Goal: Information Seeking & Learning: Learn about a topic

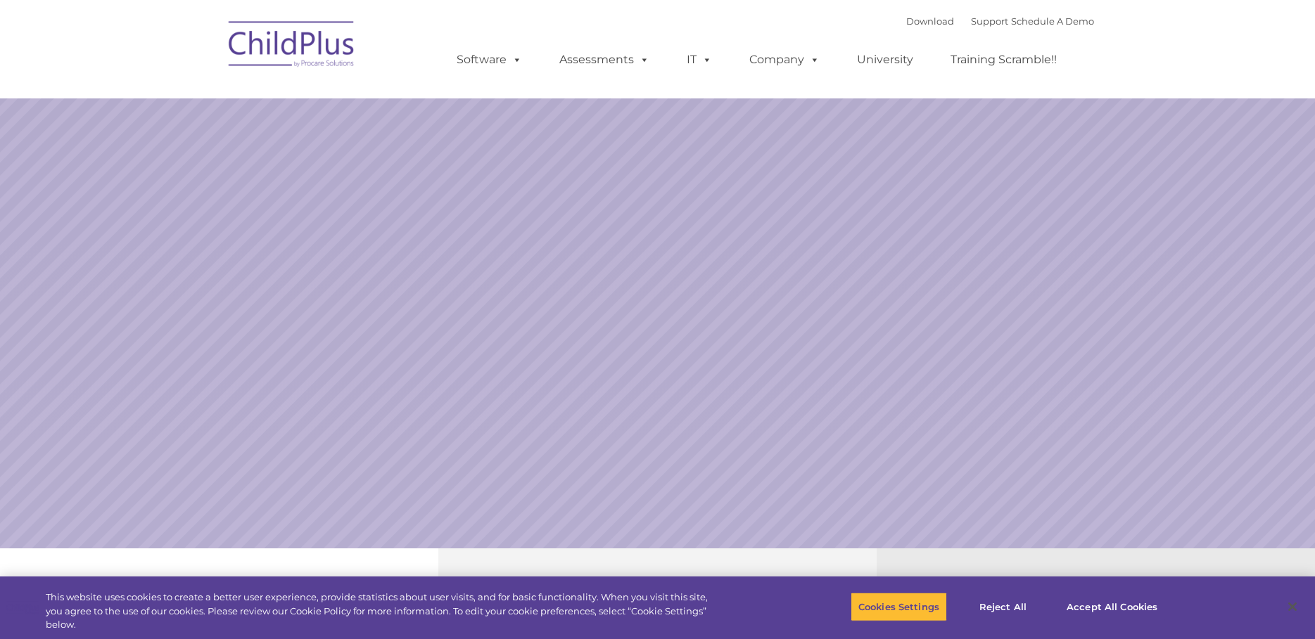
select select "MEDIUM"
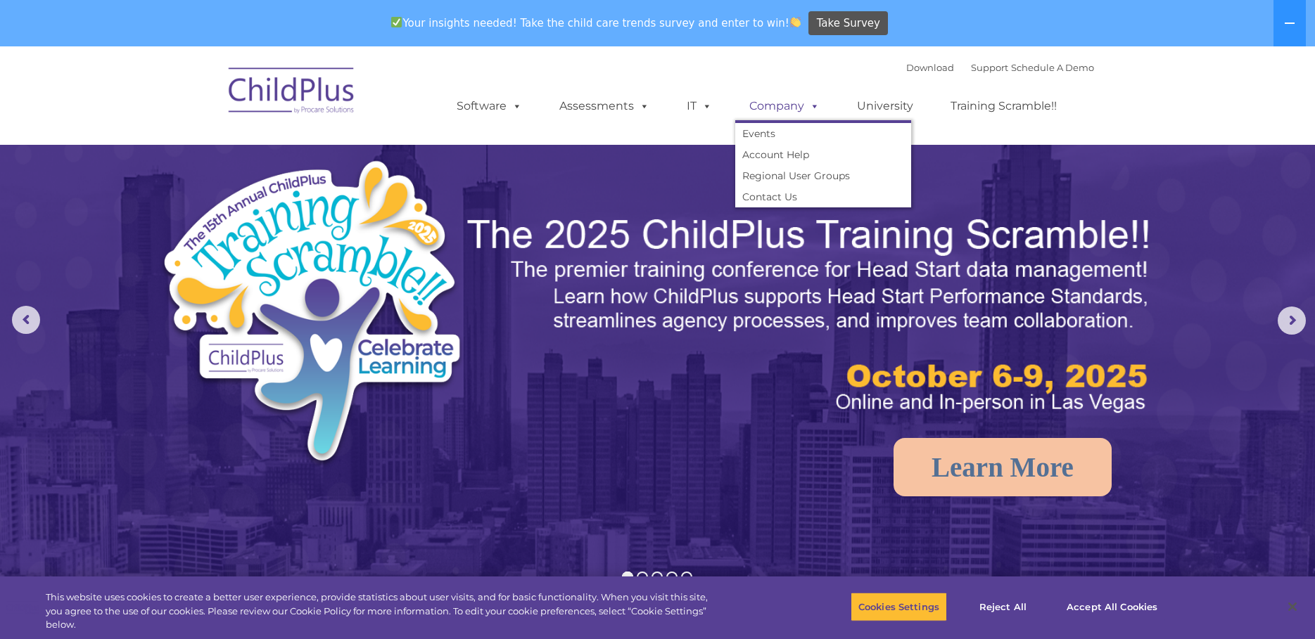
click at [814, 106] on span at bounding box center [811, 105] width 15 height 13
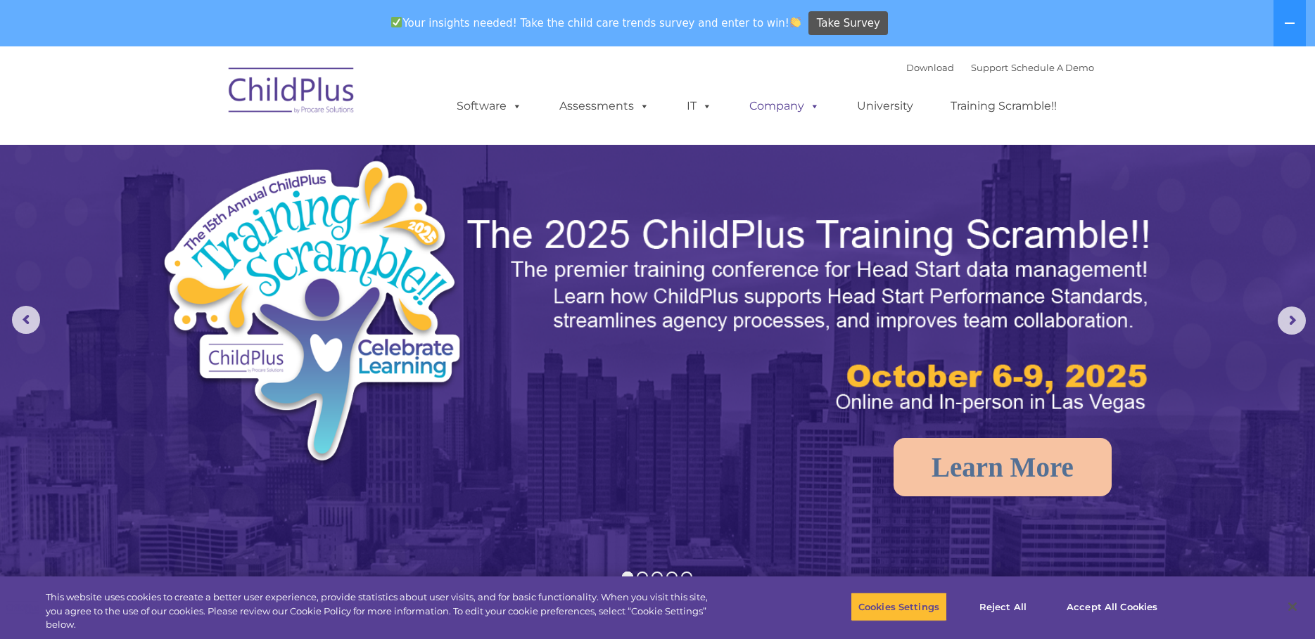
click at [814, 106] on span at bounding box center [811, 105] width 15 height 13
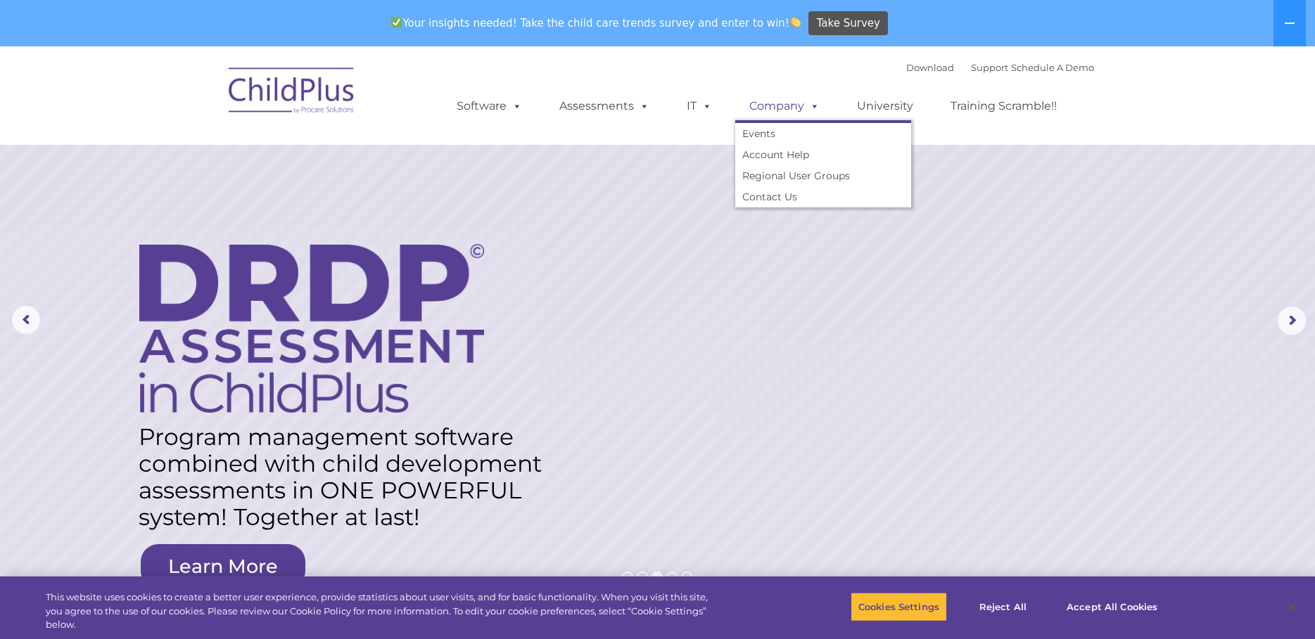
click at [814, 106] on span at bounding box center [811, 105] width 15 height 13
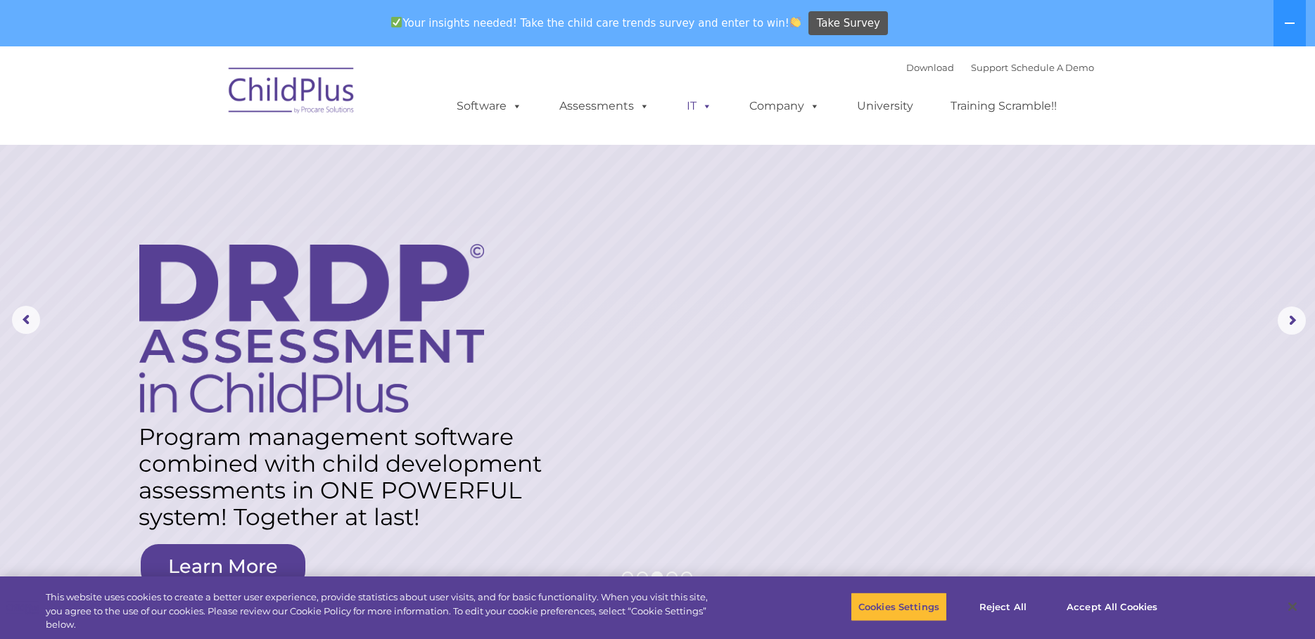
click at [703, 108] on span at bounding box center [703, 105] width 15 height 13
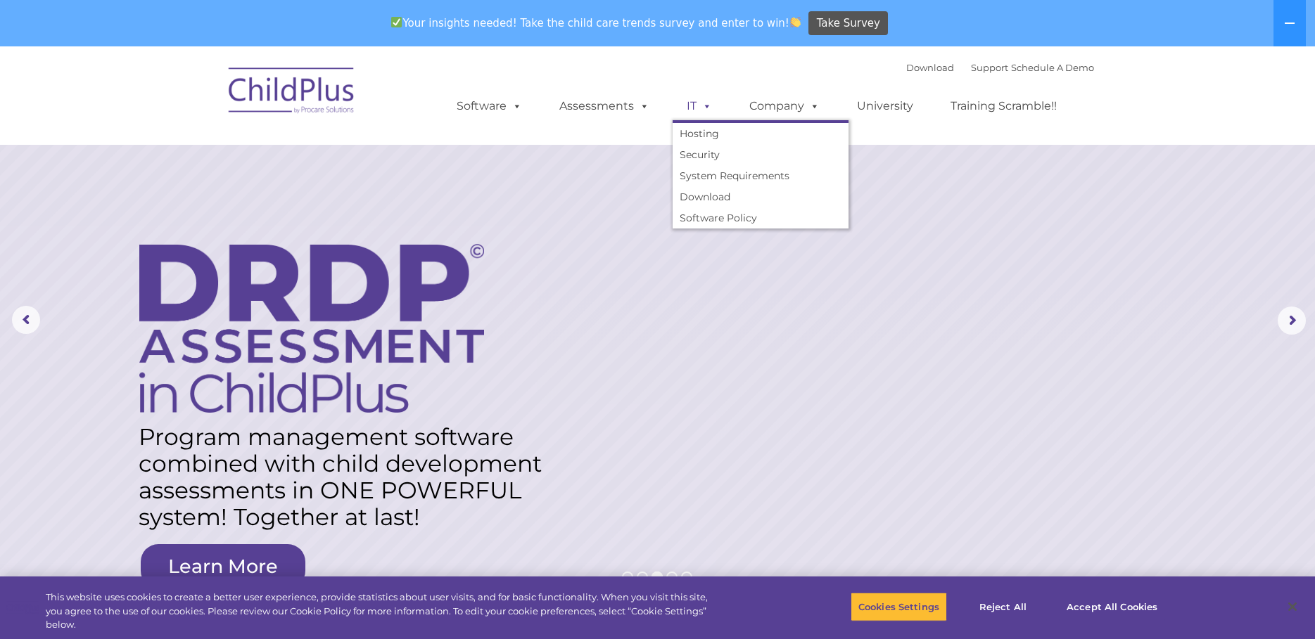
click at [703, 108] on span at bounding box center [703, 105] width 15 height 13
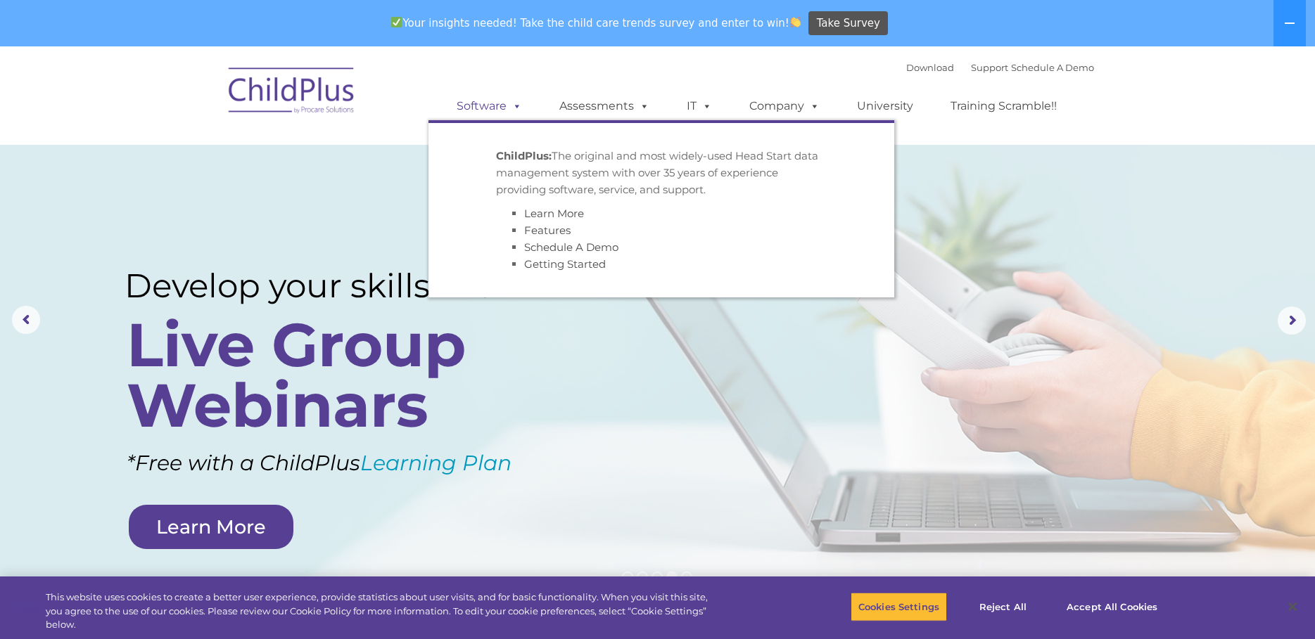
click at [514, 109] on span at bounding box center [513, 105] width 15 height 13
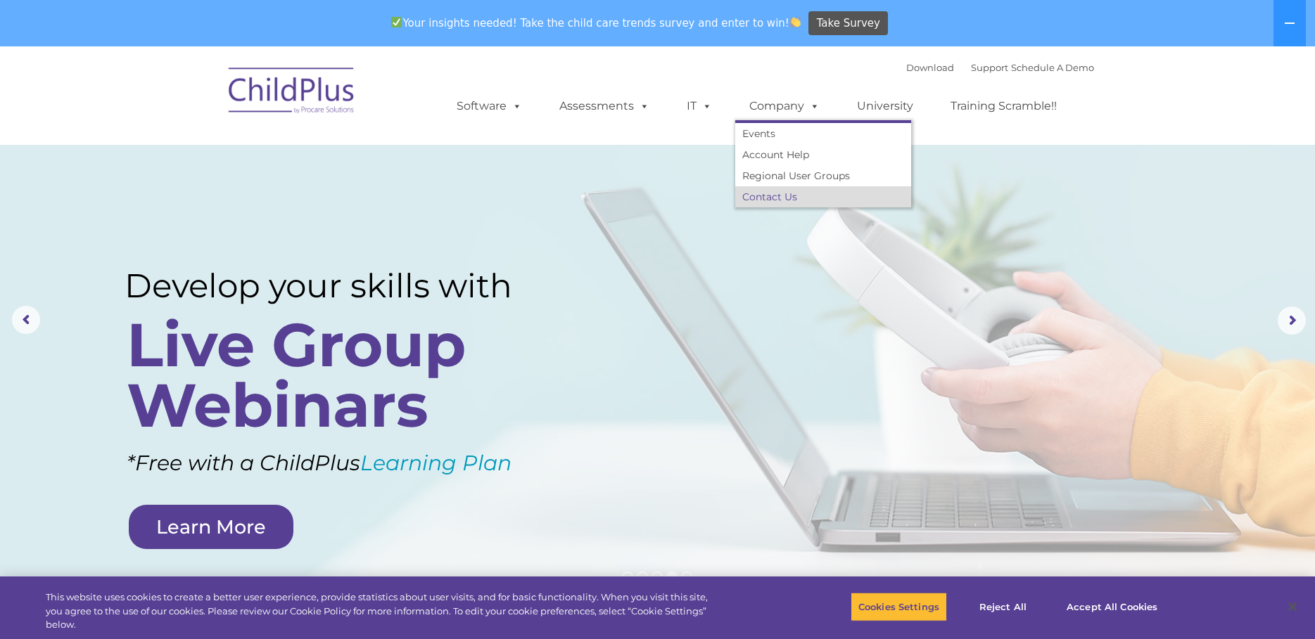
click at [799, 200] on link "Contact Us" at bounding box center [823, 196] width 176 height 21
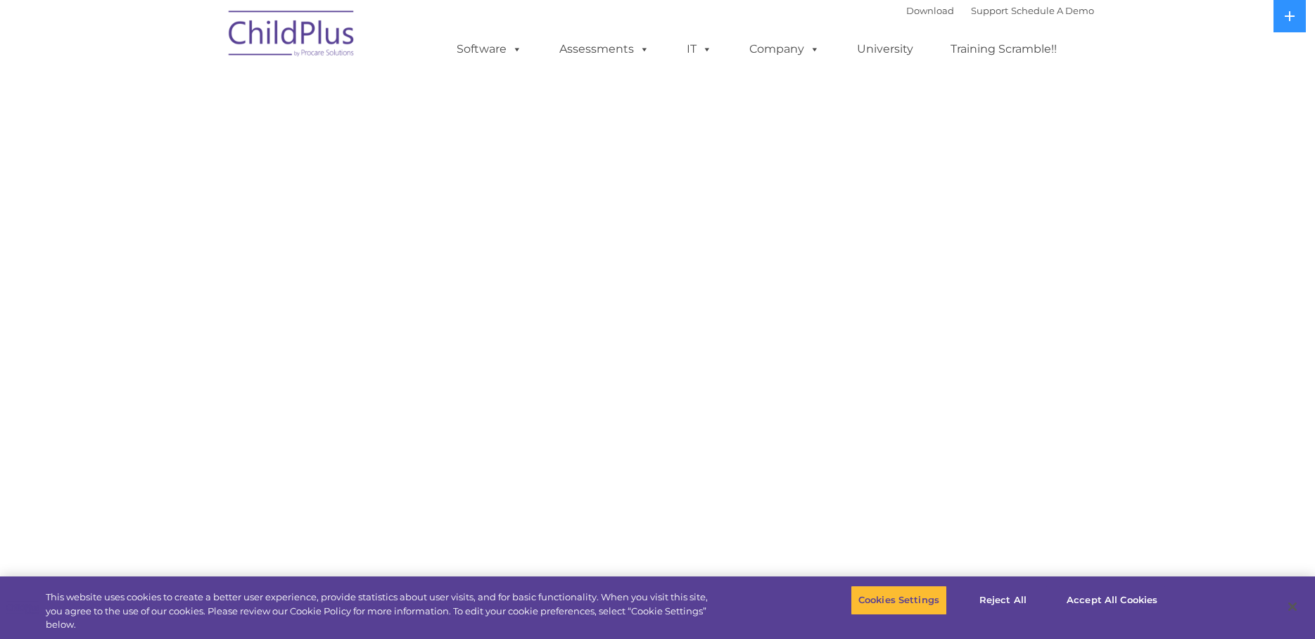
select select "MEDIUM"
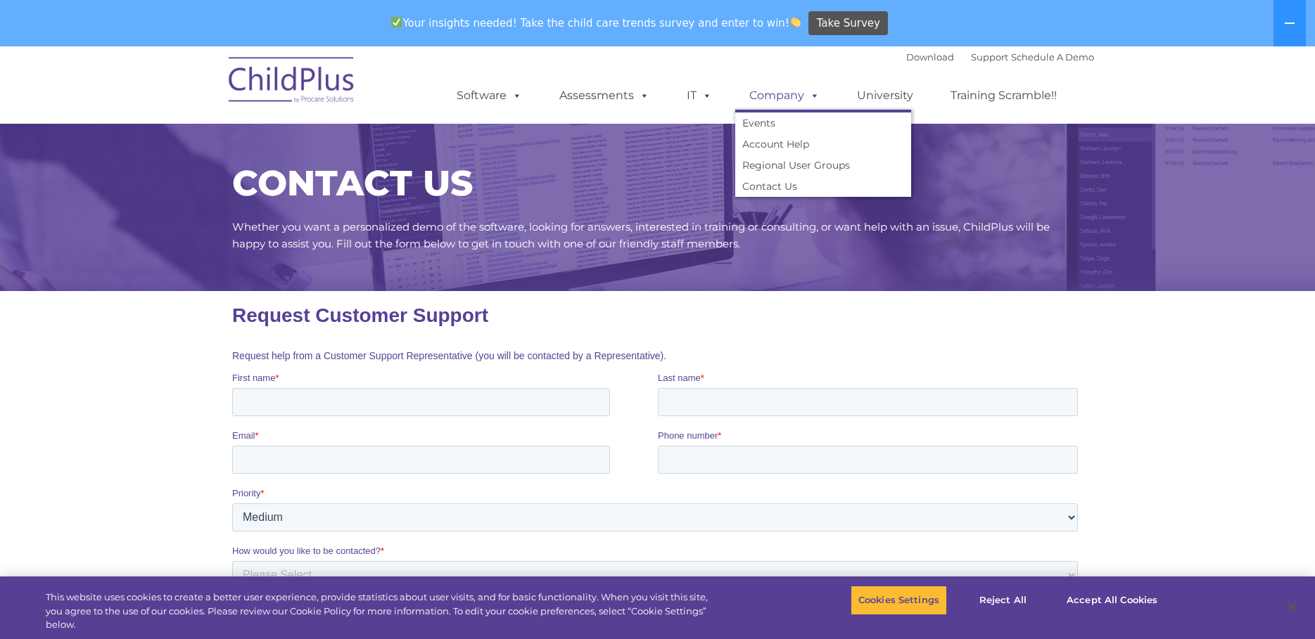
click at [769, 101] on link "Company" at bounding box center [784, 96] width 98 height 28
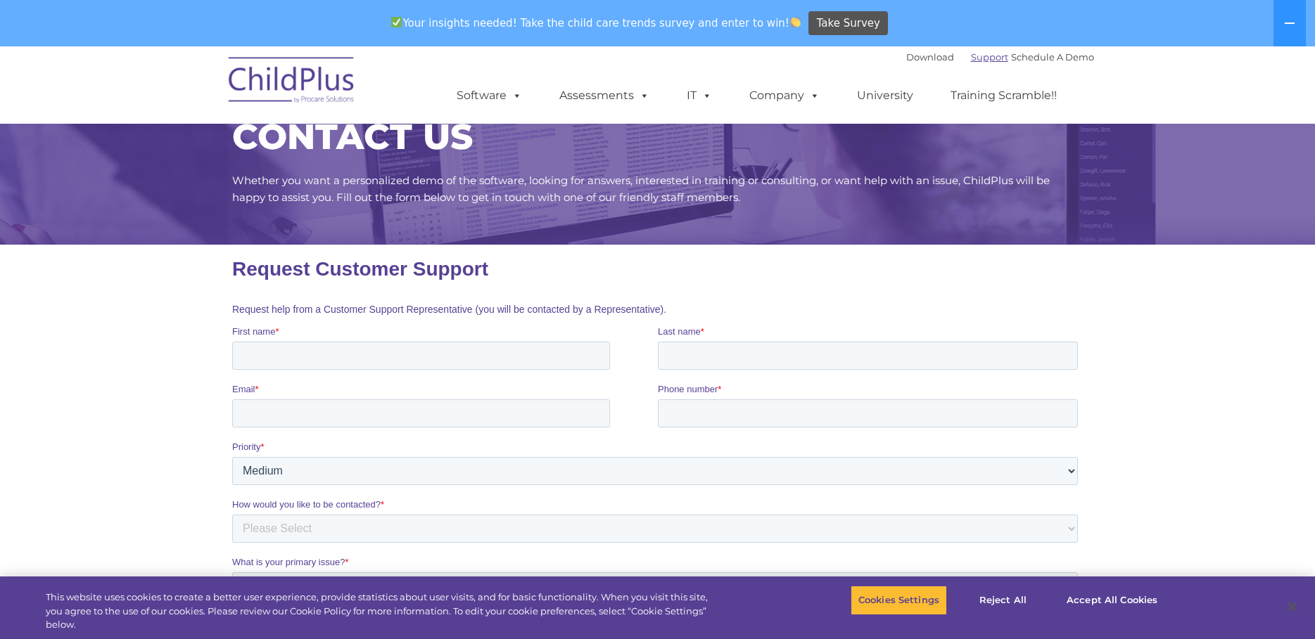
click at [979, 57] on link "Support" at bounding box center [989, 56] width 37 height 11
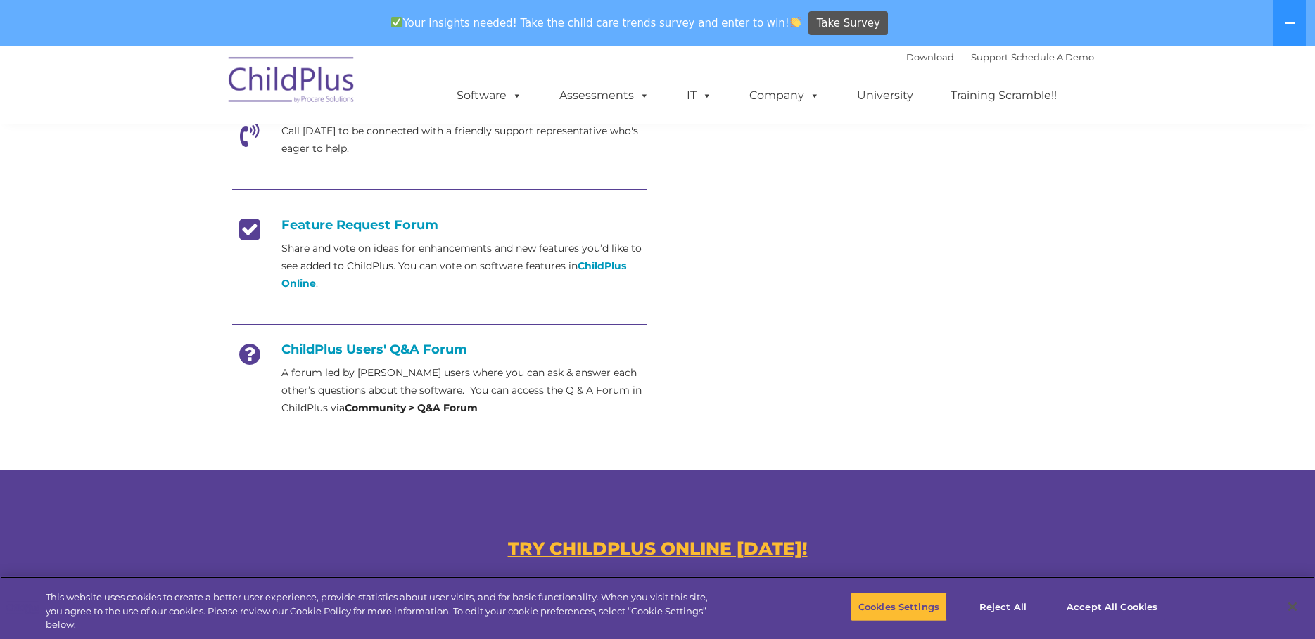
scroll to position [511, 0]
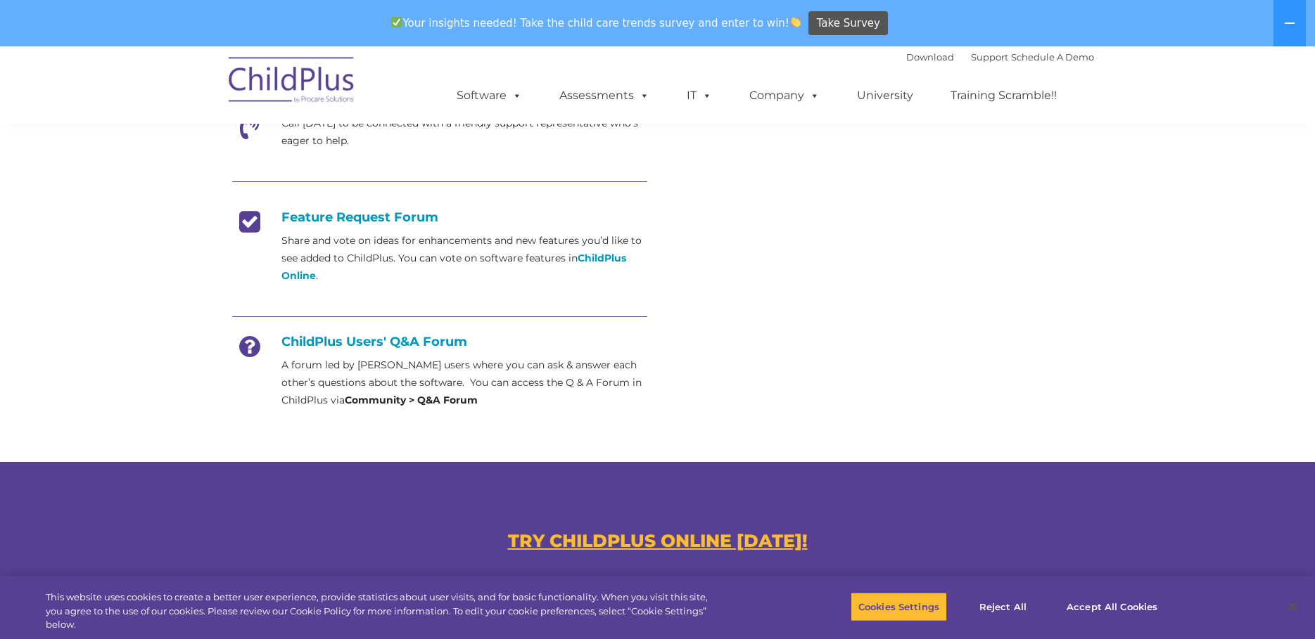
click at [441, 244] on p "Share and vote on ideas for enhancements and new features you’d like to see add…" at bounding box center [464, 258] width 366 height 53
click at [367, 217] on h4 "Feature Request Forum" at bounding box center [439, 217] width 415 height 15
click at [377, 224] on h4 "Feature Request Forum" at bounding box center [439, 217] width 415 height 15
click at [253, 224] on icon at bounding box center [249, 227] width 35 height 35
click at [302, 238] on p "Share and vote on ideas for enhancements and new features you’d like to see add…" at bounding box center [464, 258] width 366 height 53
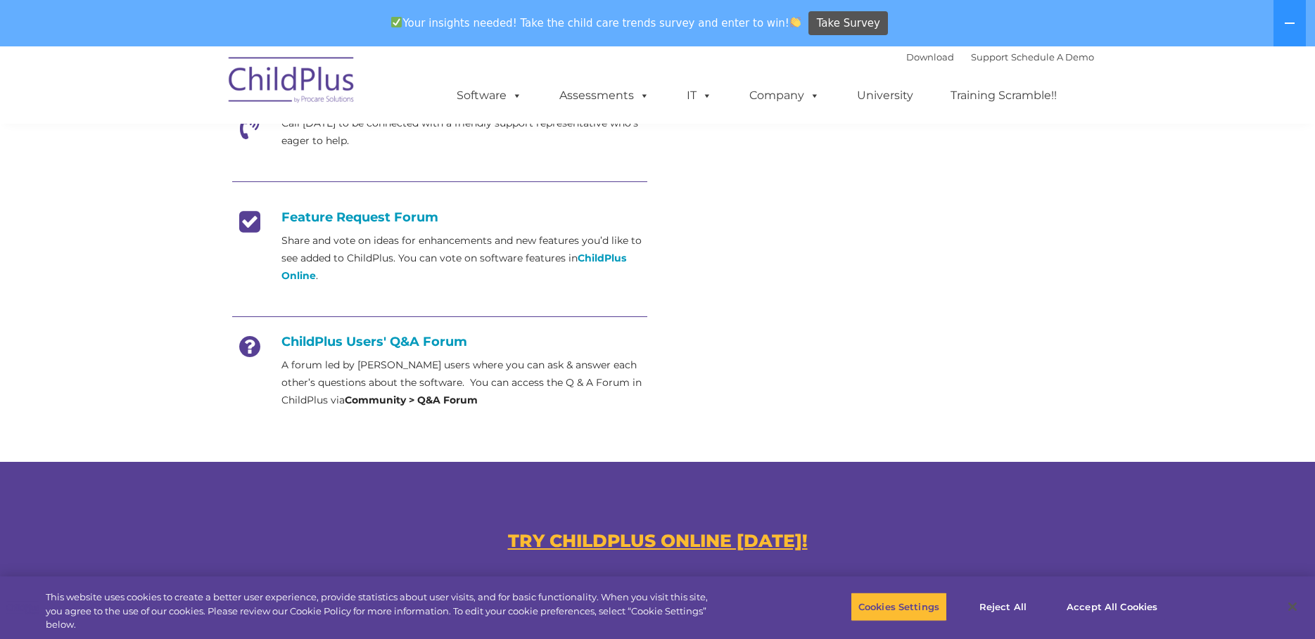
click at [454, 231] on div "Feature Request Forum Share and vote on ideas for enhancements and new features…" at bounding box center [439, 247] width 415 height 75
click at [608, 256] on strong "ChildPlus Online" at bounding box center [453, 267] width 345 height 30
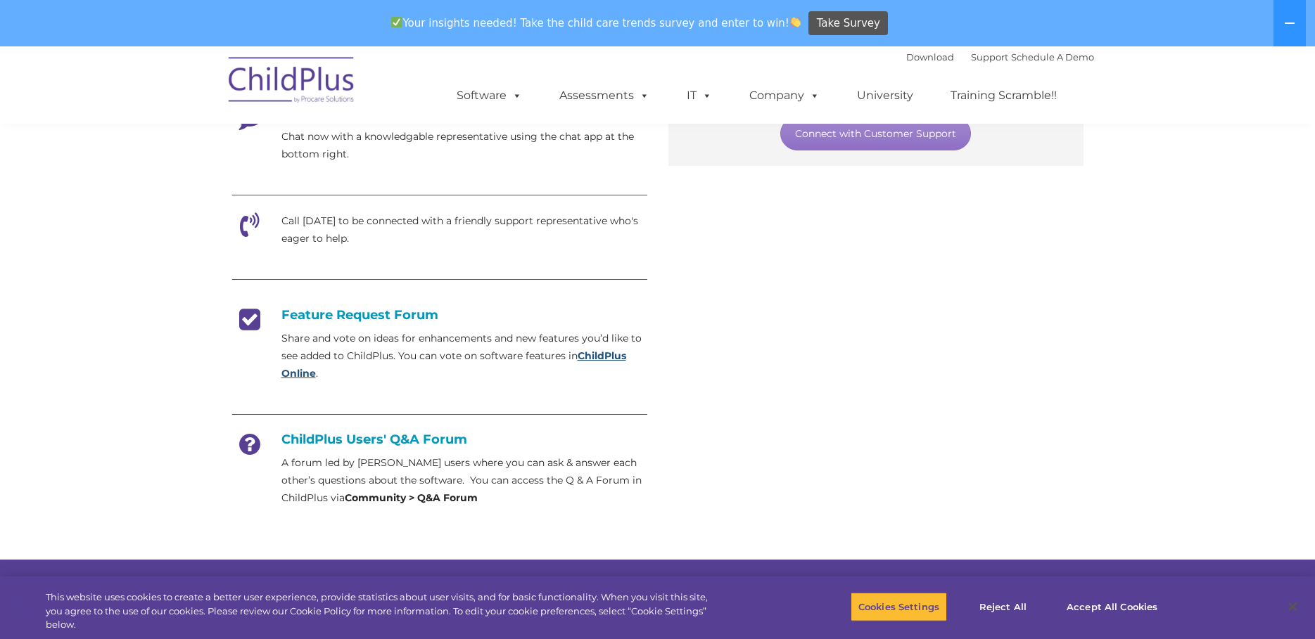
scroll to position [402, 0]
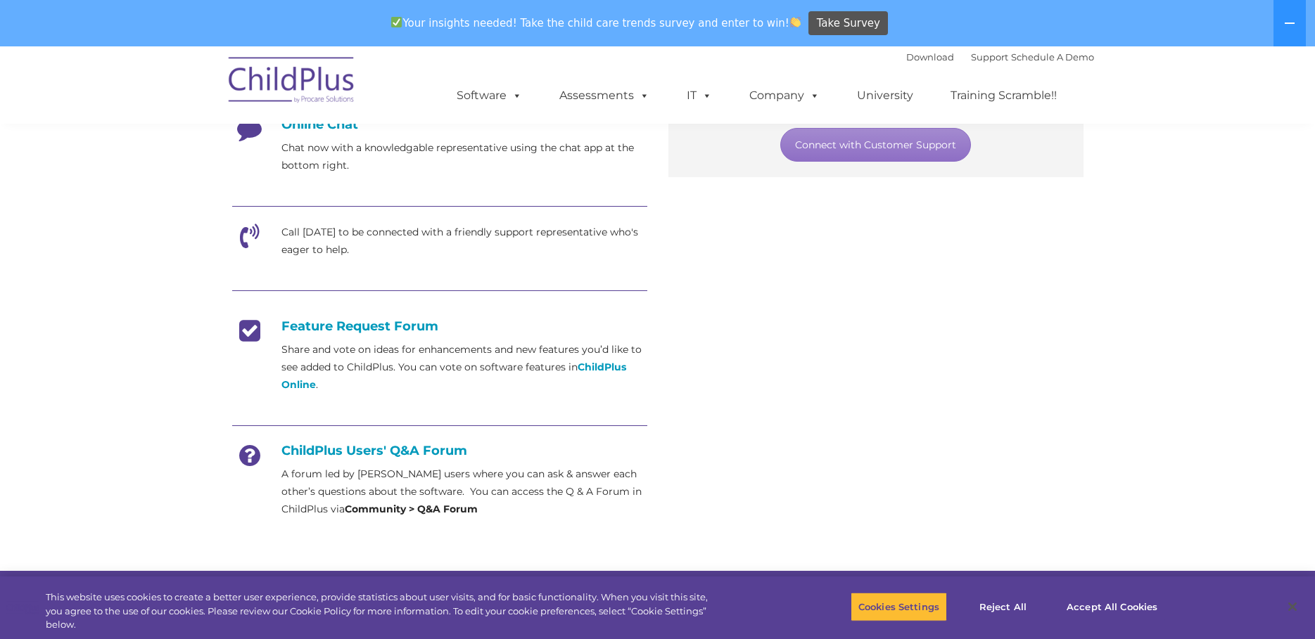
click at [393, 331] on h4 "Feature Request Forum" at bounding box center [439, 326] width 415 height 15
click at [402, 326] on h4 "Feature Request Forum" at bounding box center [439, 326] width 415 height 15
click at [406, 324] on h4 "Feature Request Forum" at bounding box center [439, 326] width 415 height 15
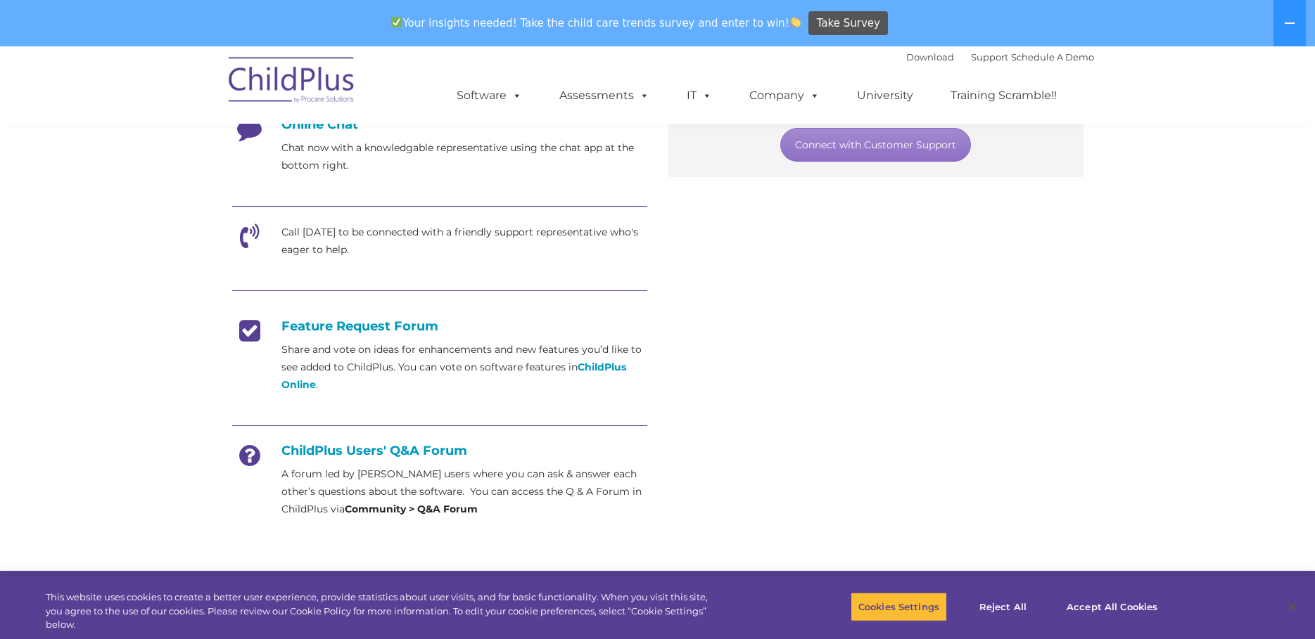
click at [440, 324] on h4 "Feature Request Forum" at bounding box center [439, 326] width 415 height 15
click at [477, 322] on h4 "Feature Request Forum" at bounding box center [439, 326] width 415 height 15
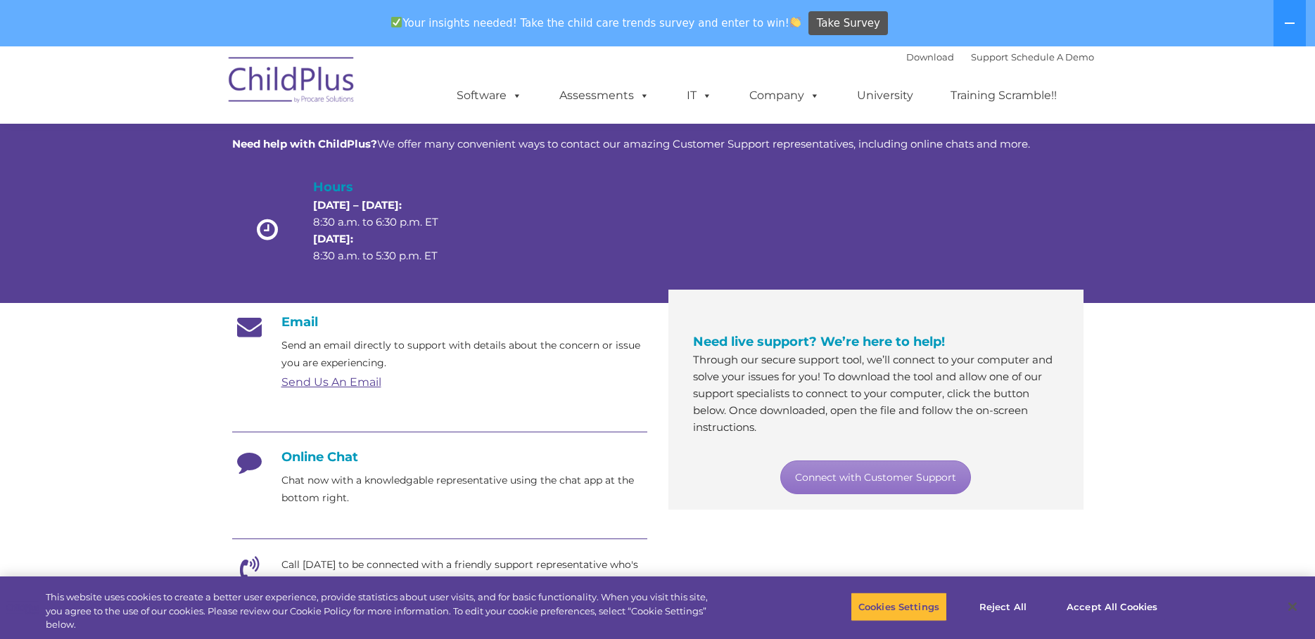
scroll to position [0, 0]
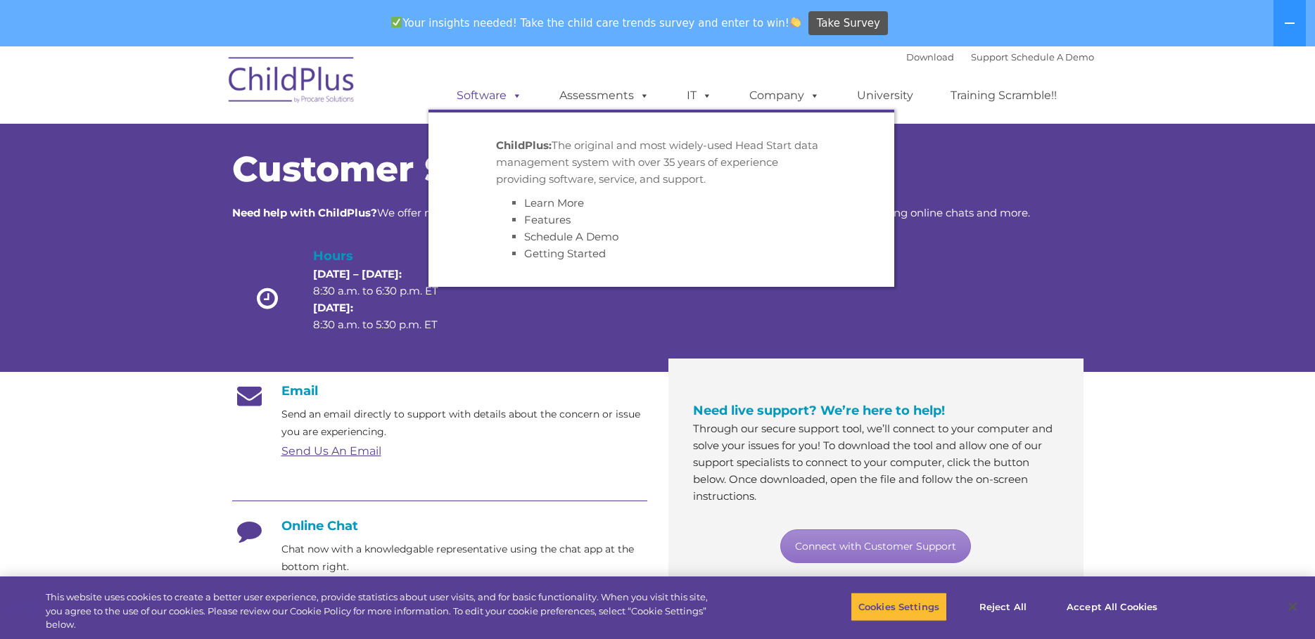
click at [515, 96] on span at bounding box center [513, 95] width 15 height 13
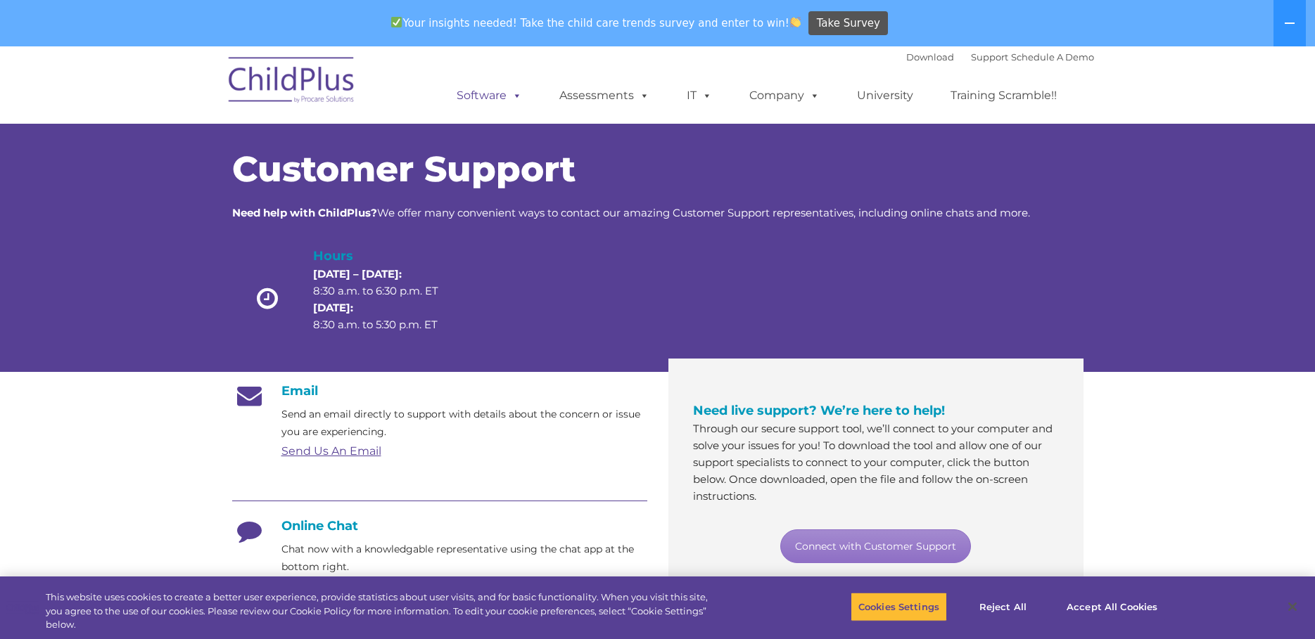
click at [517, 96] on span at bounding box center [513, 95] width 15 height 13
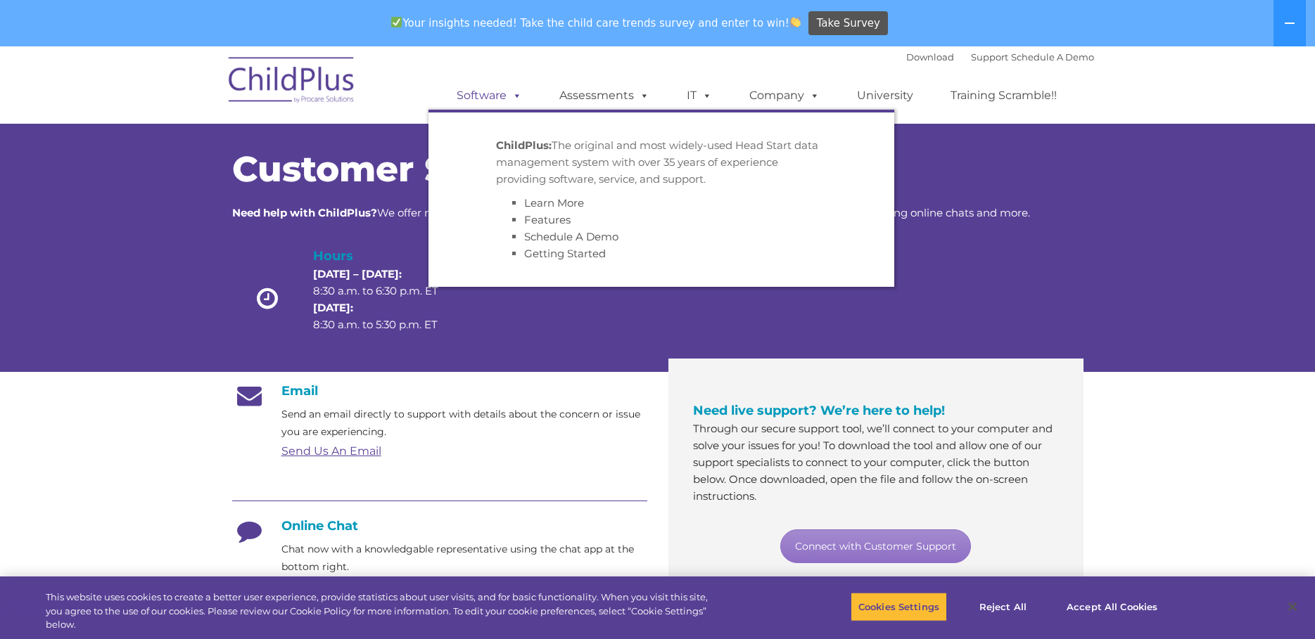
click at [517, 96] on span at bounding box center [513, 95] width 15 height 13
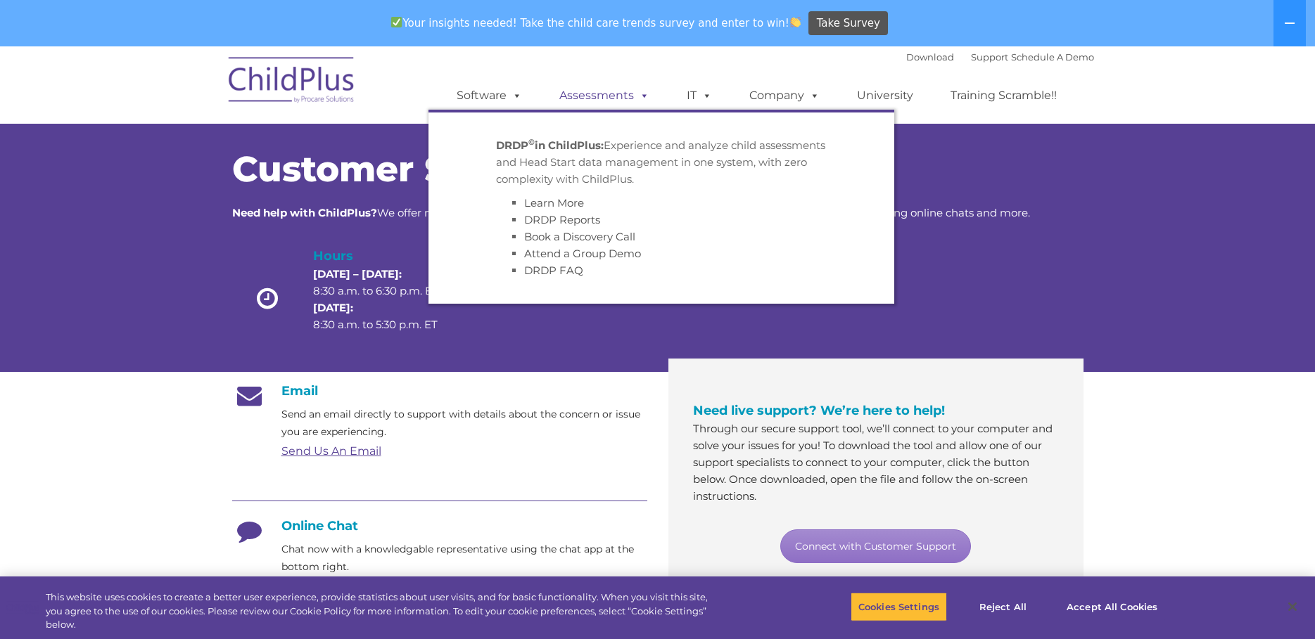
click at [639, 94] on span at bounding box center [641, 95] width 15 height 13
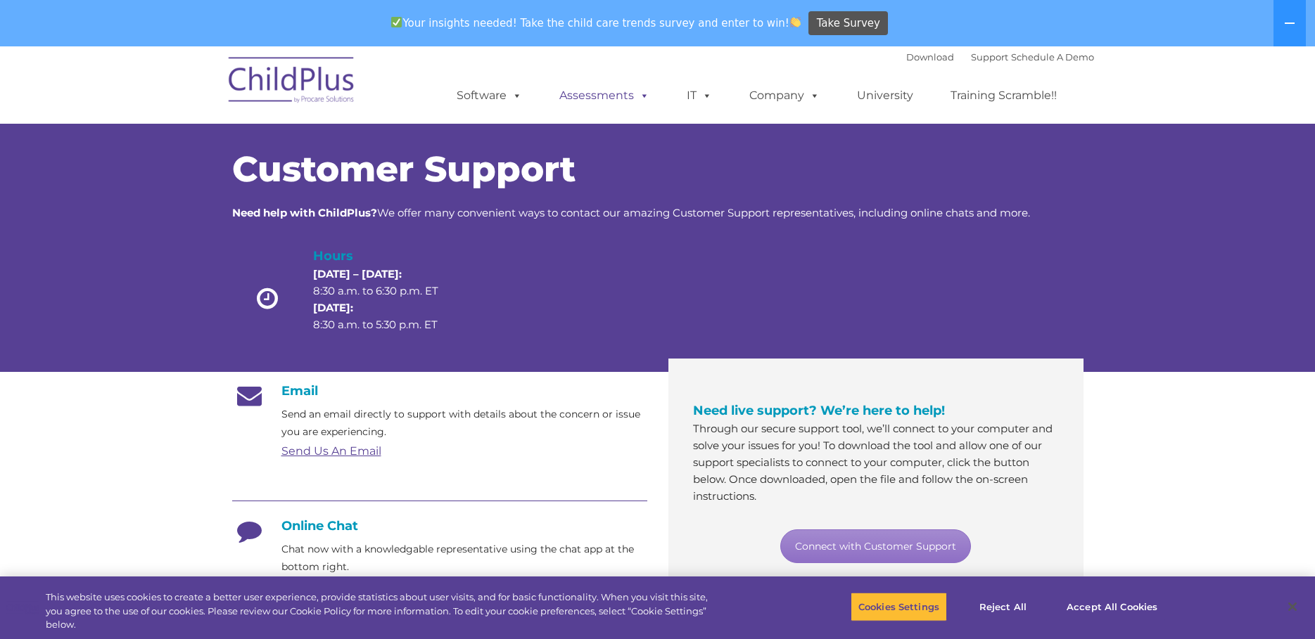
click at [641, 96] on span at bounding box center [641, 95] width 15 height 13
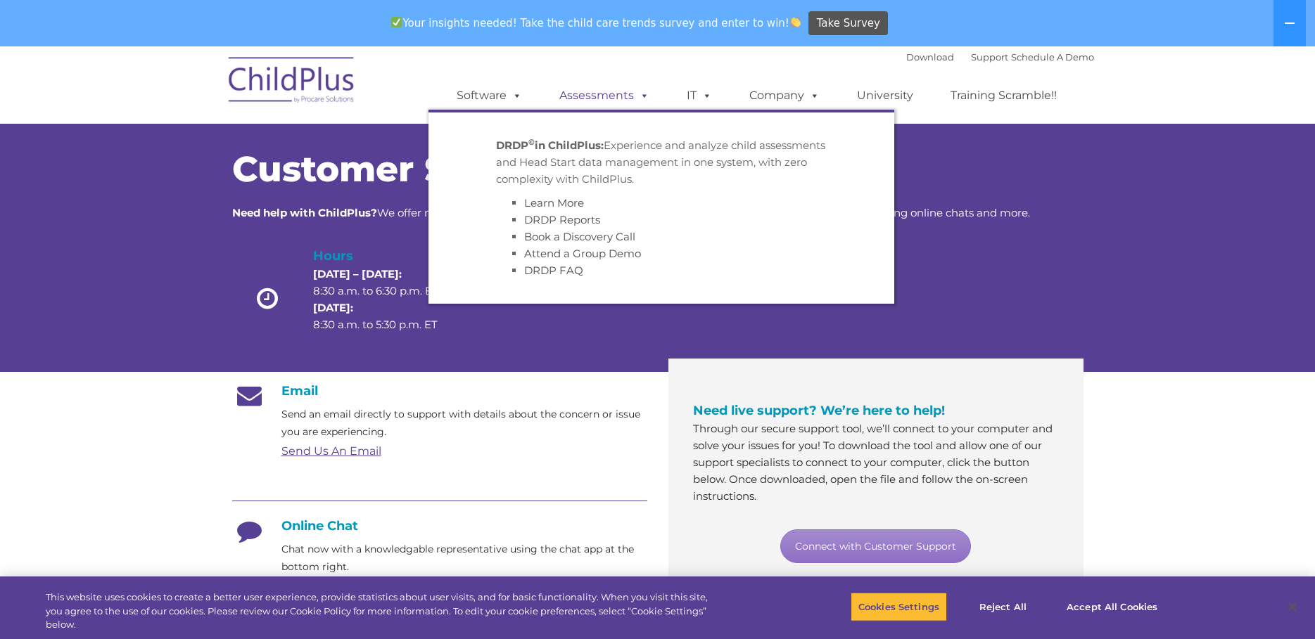
click at [641, 96] on span at bounding box center [641, 95] width 15 height 13
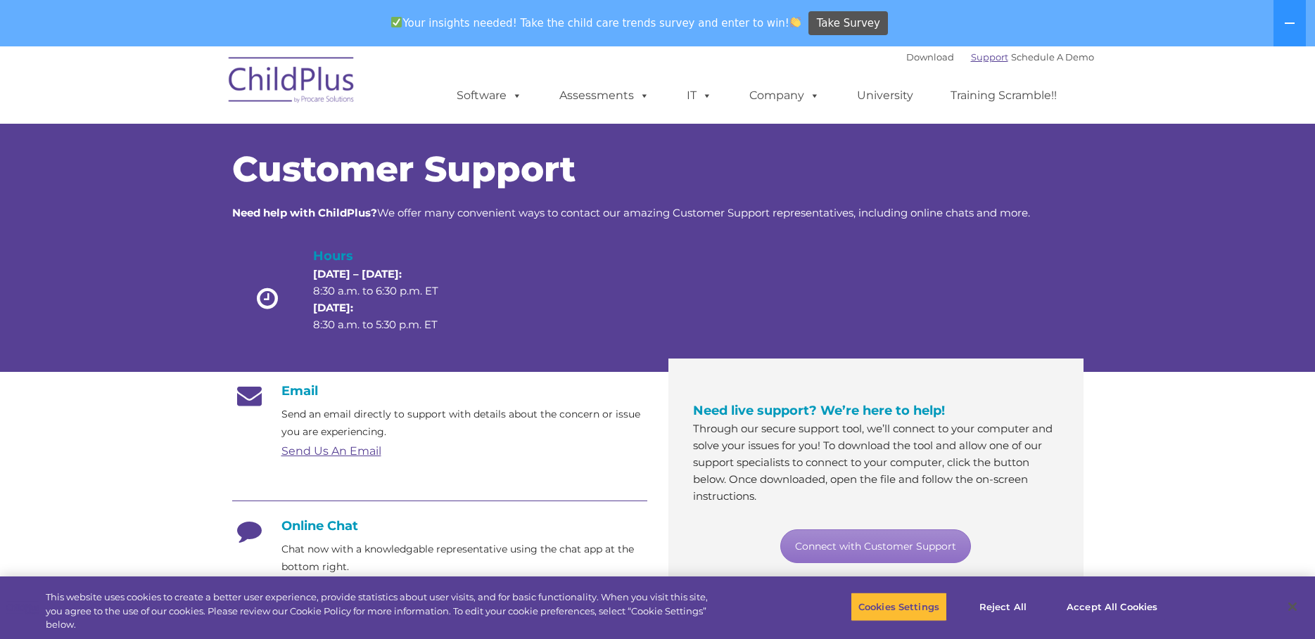
click at [971, 56] on link "Support" at bounding box center [989, 56] width 37 height 11
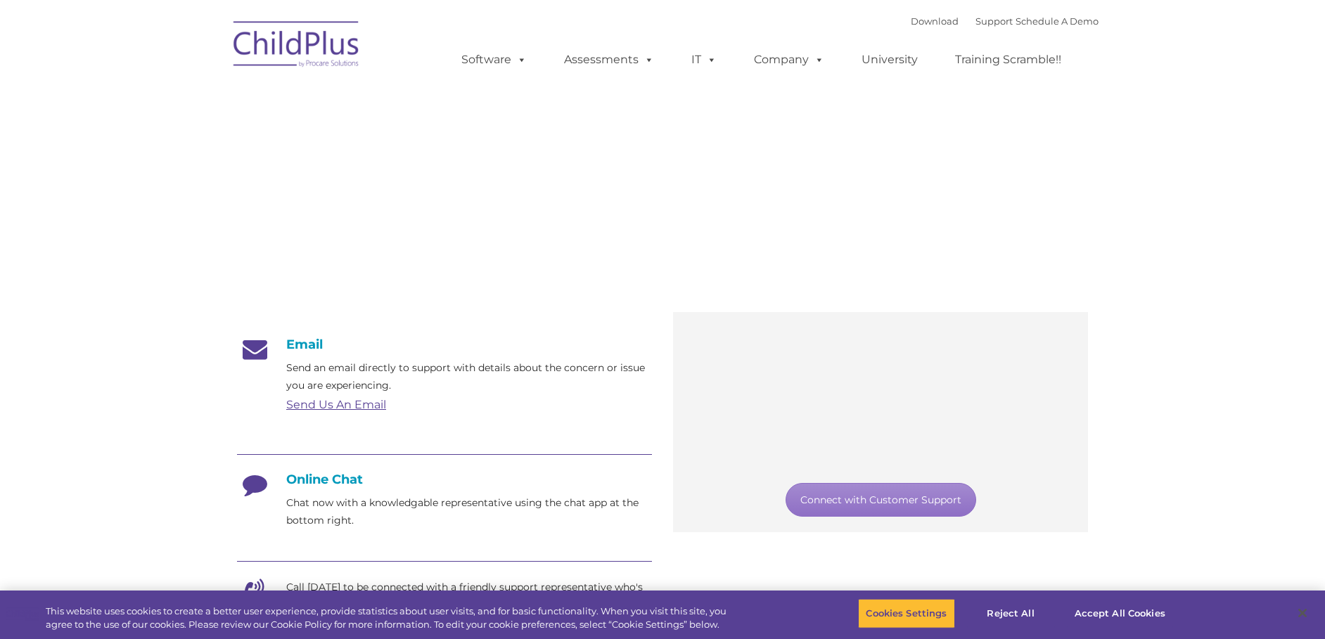
type input ""
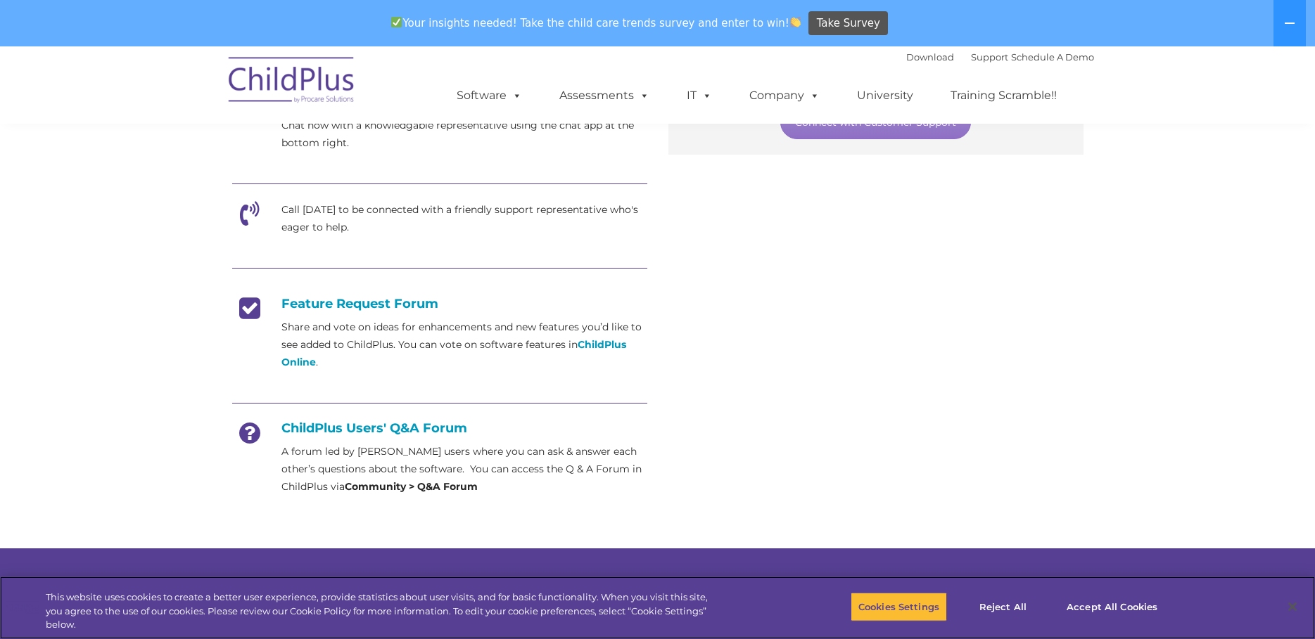
scroll to position [442, 0]
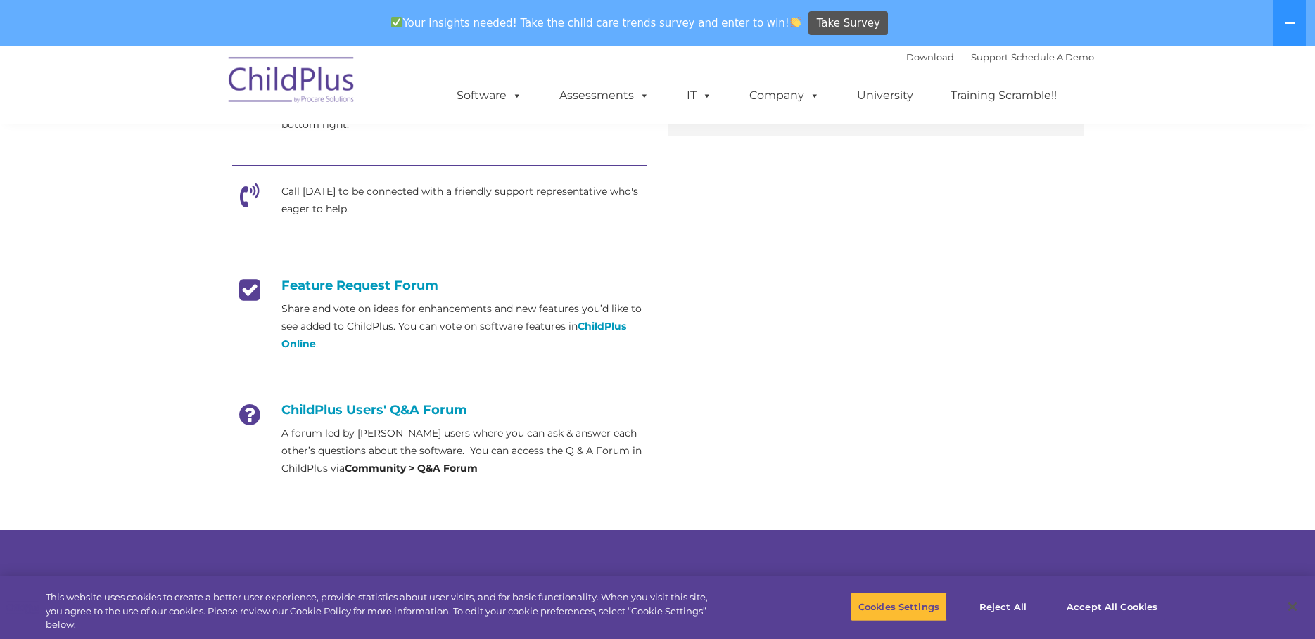
click at [362, 321] on p "Share and vote on ideas for enhancements and new features you’d like to see add…" at bounding box center [464, 326] width 366 height 53
click at [355, 326] on p "Share and vote on ideas for enhancements and new features you’d like to see add…" at bounding box center [464, 326] width 366 height 53
click at [378, 333] on p "Share and vote on ideas for enhancements and new features you’d like to see add…" at bounding box center [464, 326] width 366 height 53
click at [404, 328] on p "Share and vote on ideas for enhancements and new features you’d like to see add…" at bounding box center [464, 326] width 366 height 53
click at [428, 322] on p "Share and vote on ideas for enhancements and new features you’d like to see add…" at bounding box center [464, 326] width 366 height 53
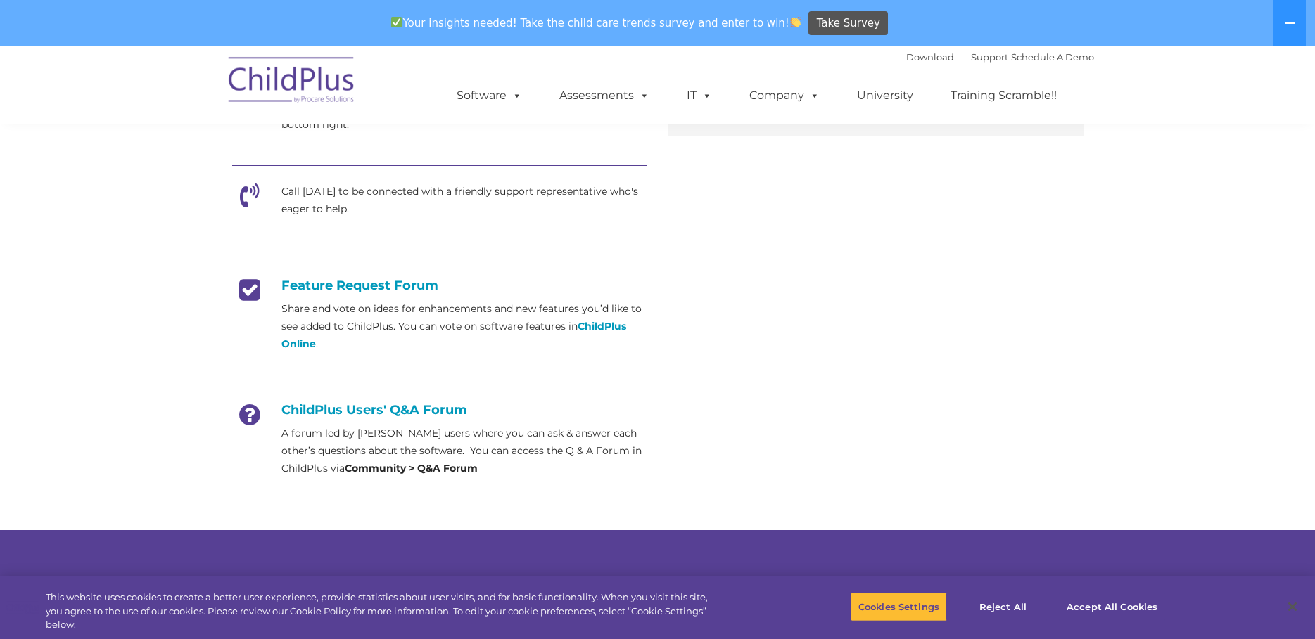
click at [462, 314] on p "Share and vote on ideas for enhancements and new features you’d like to see add…" at bounding box center [464, 326] width 366 height 53
click at [463, 314] on p "Share and vote on ideas for enhancements and new features you’d like to see add…" at bounding box center [464, 326] width 366 height 53
drag, startPoint x: 463, startPoint y: 314, endPoint x: 404, endPoint y: 302, distance: 60.1
click at [404, 302] on p "Share and vote on ideas for enhancements and new features you’d like to see add…" at bounding box center [464, 326] width 366 height 53
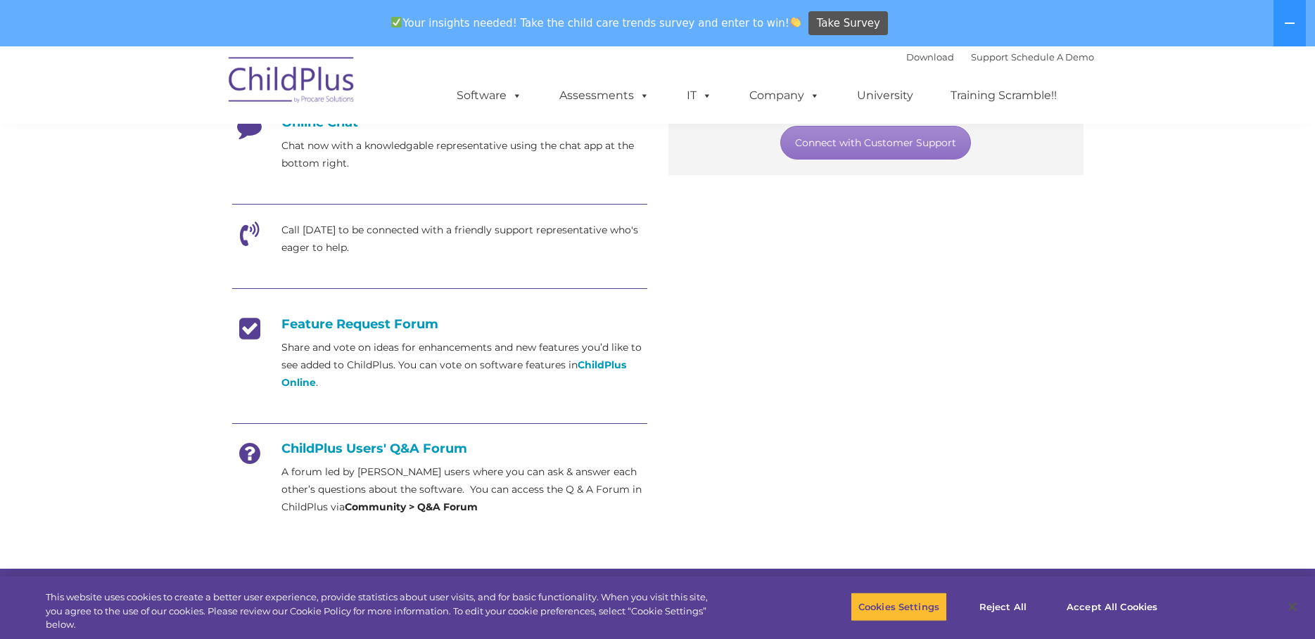
scroll to position [405, 0]
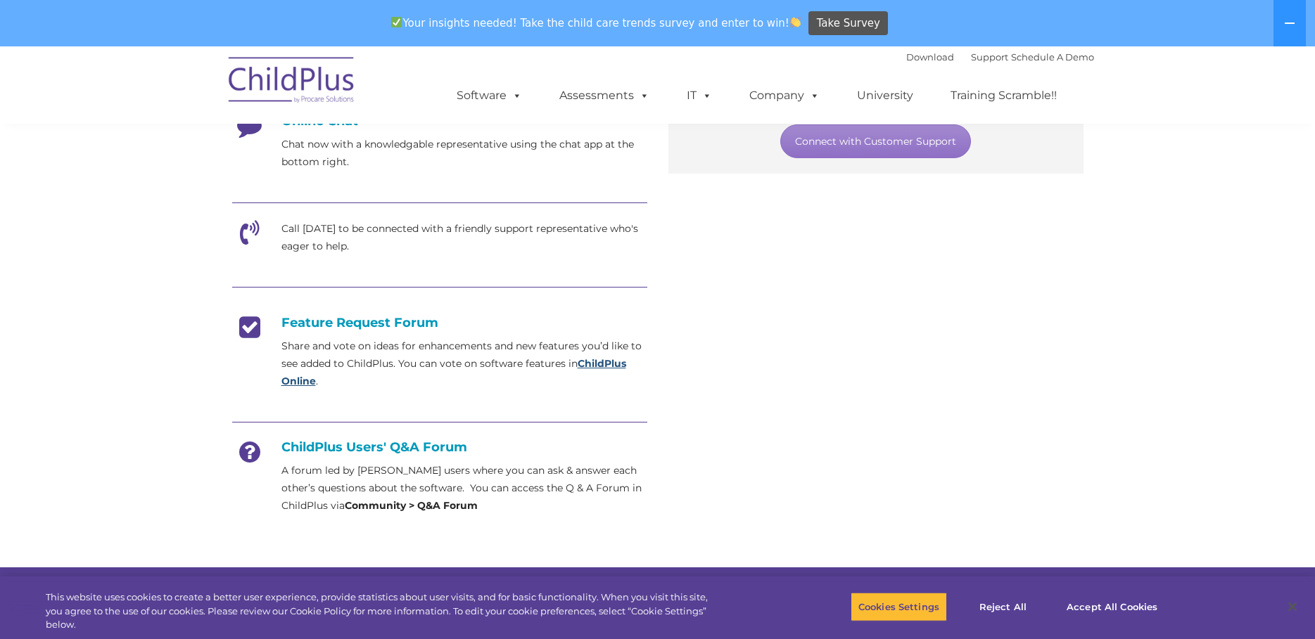
click at [587, 365] on strong "ChildPlus Online" at bounding box center [453, 372] width 345 height 30
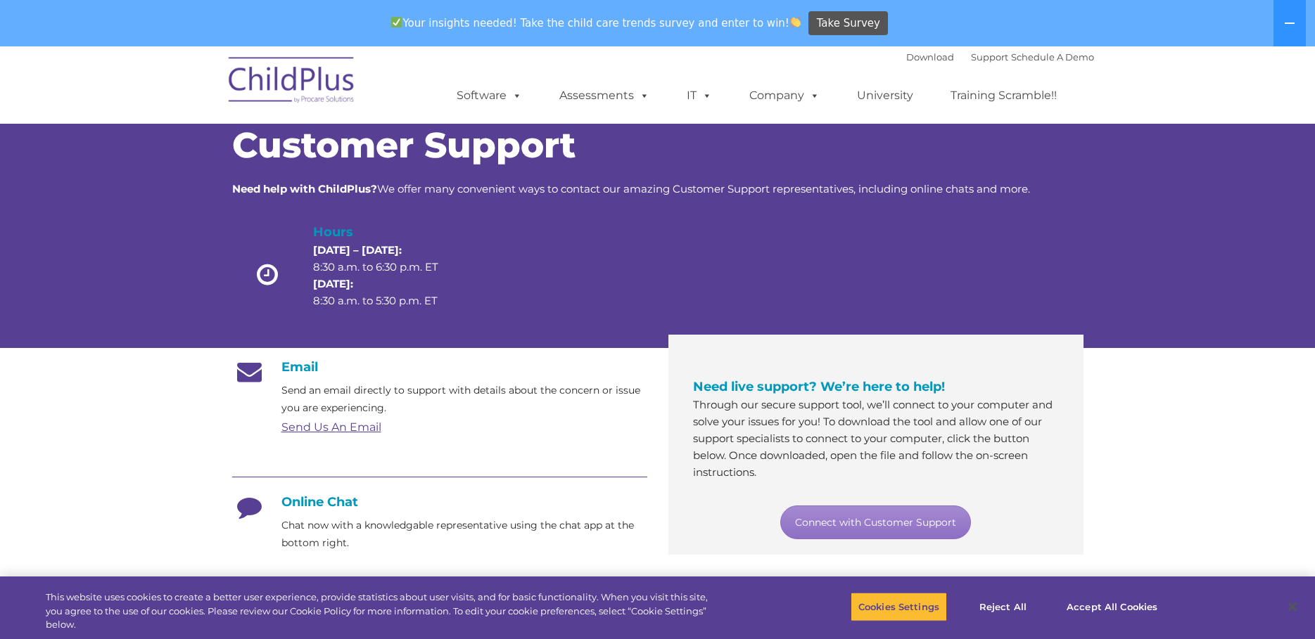
scroll to position [0, 0]
